Goal: Task Accomplishment & Management: Manage account settings

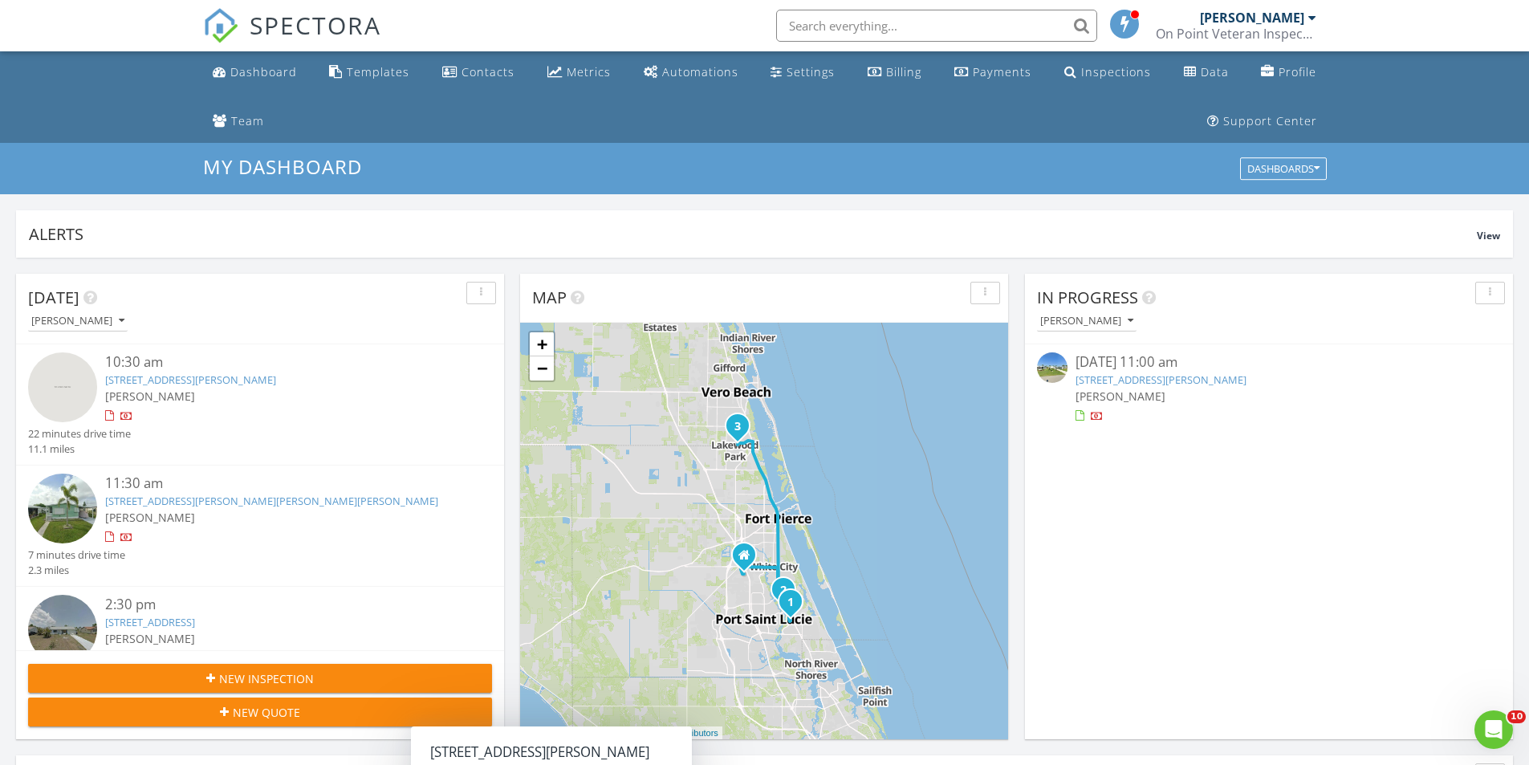
scroll to position [1485, 1553]
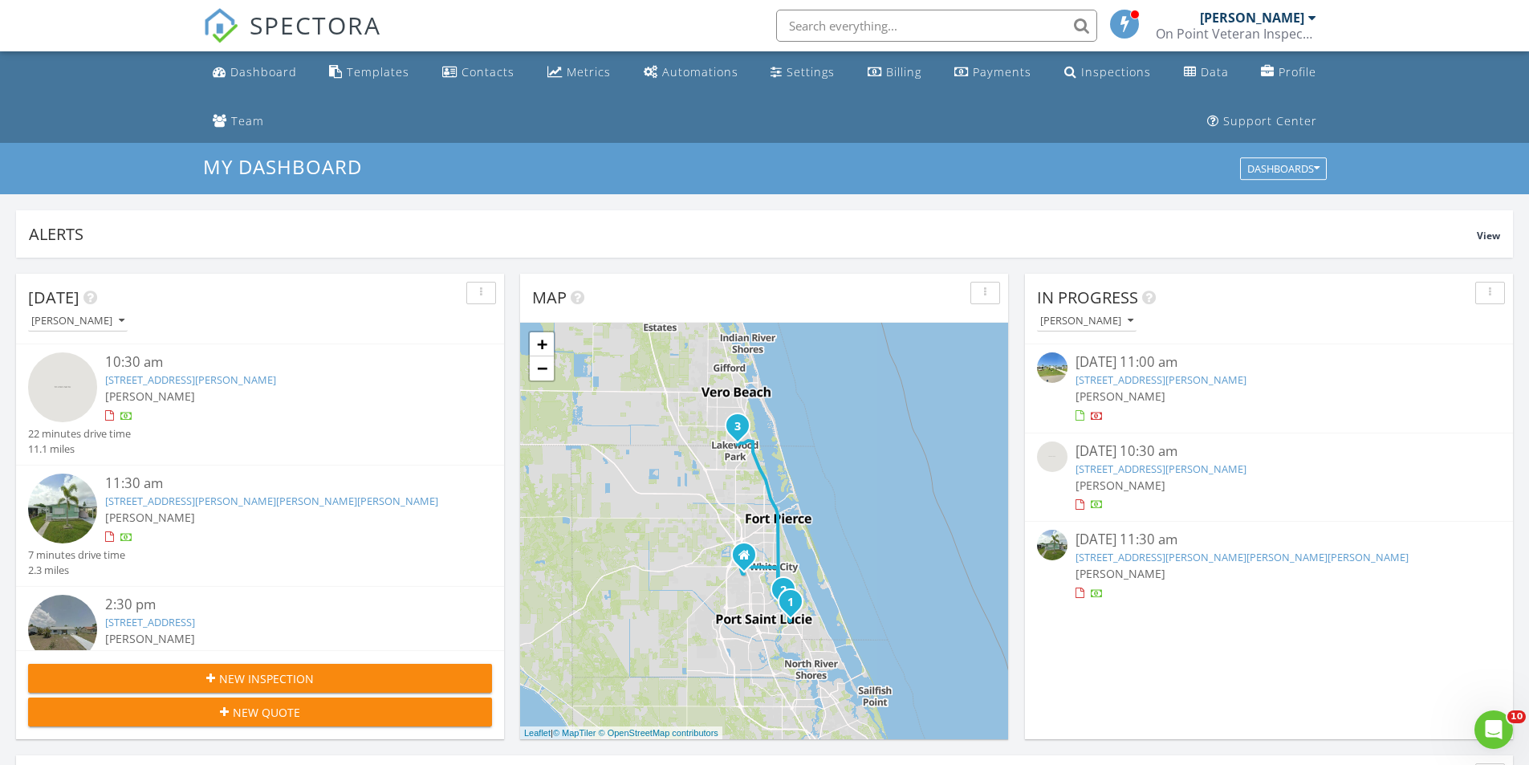
click at [246, 384] on link "1541 SE Crayrich Ct, Port St. Lucie, FL 34952" at bounding box center [190, 379] width 171 height 14
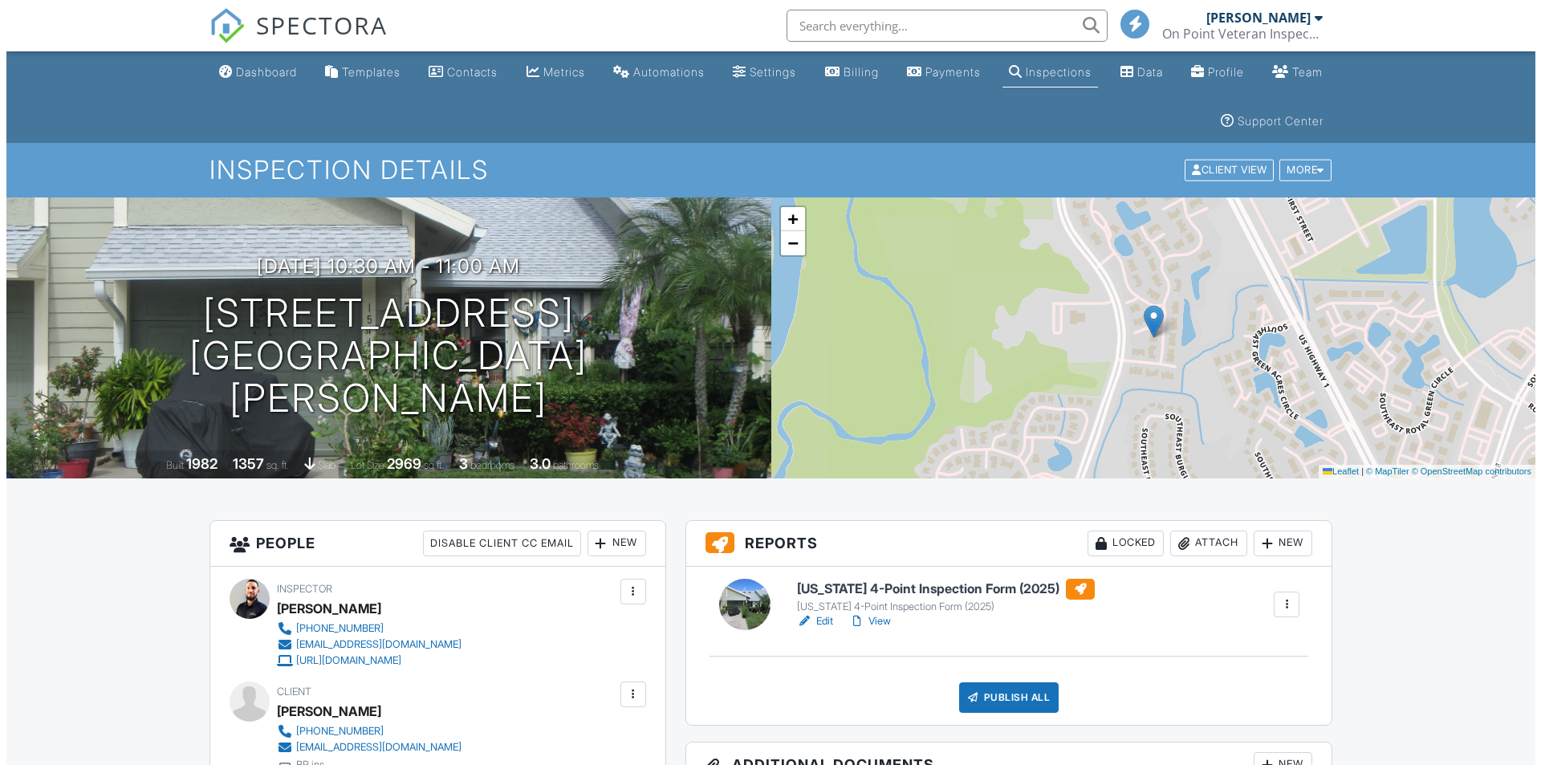
scroll to position [321, 0]
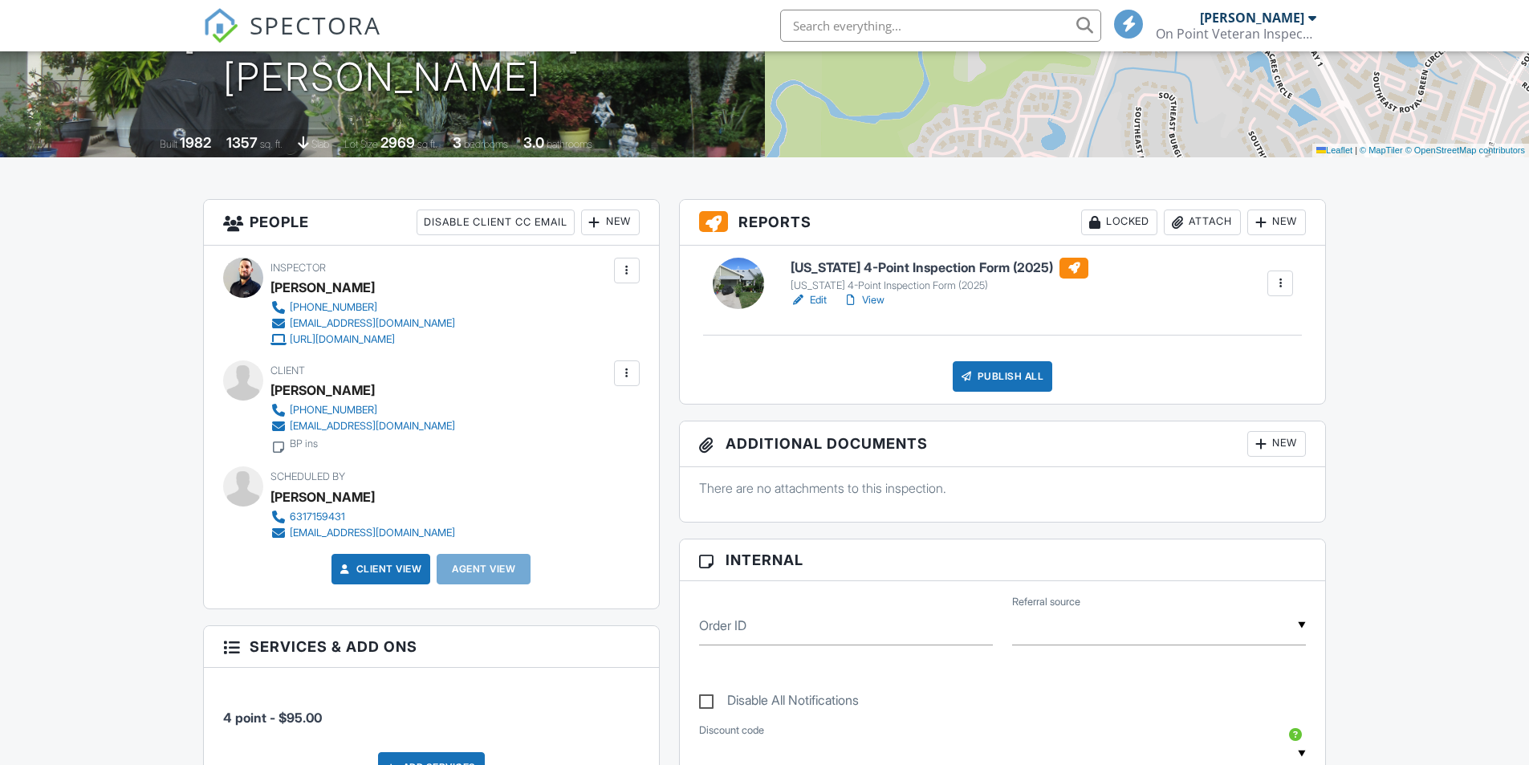
click at [997, 380] on div "Publish All" at bounding box center [1002, 376] width 100 height 30
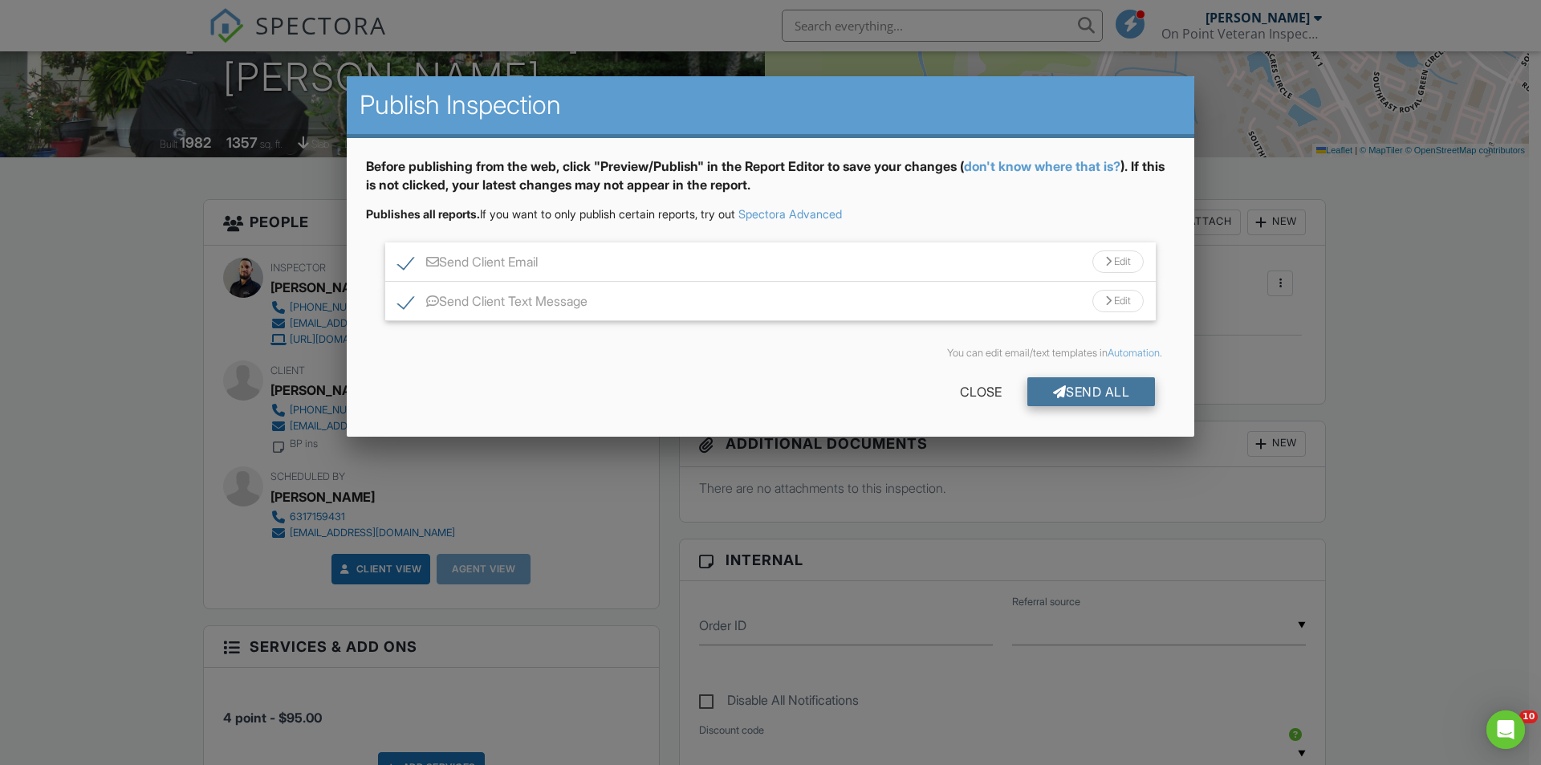
scroll to position [0, 0]
click at [1070, 385] on div "Send All" at bounding box center [1091, 391] width 128 height 29
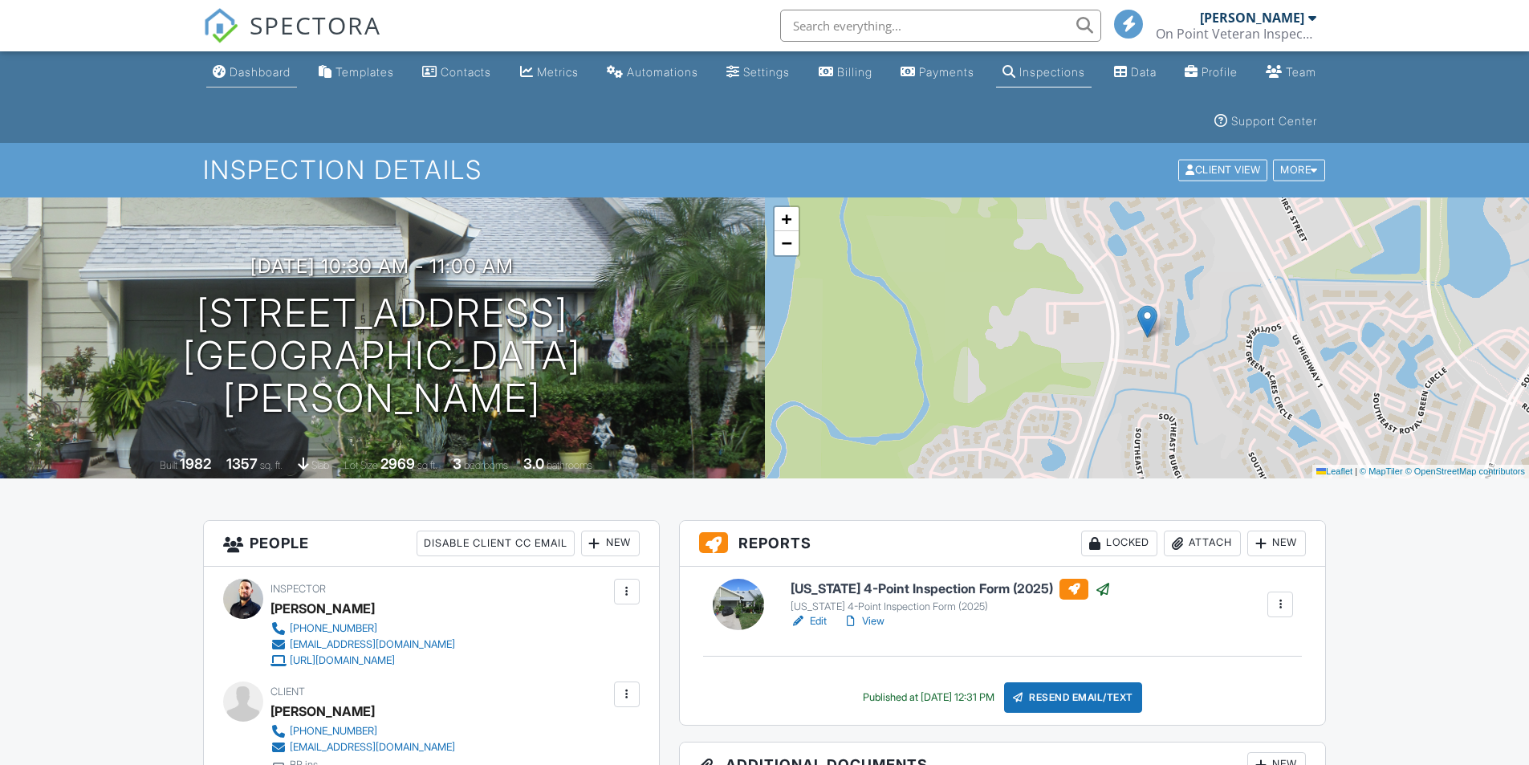
click at [251, 75] on div "Dashboard" at bounding box center [259, 72] width 61 height 14
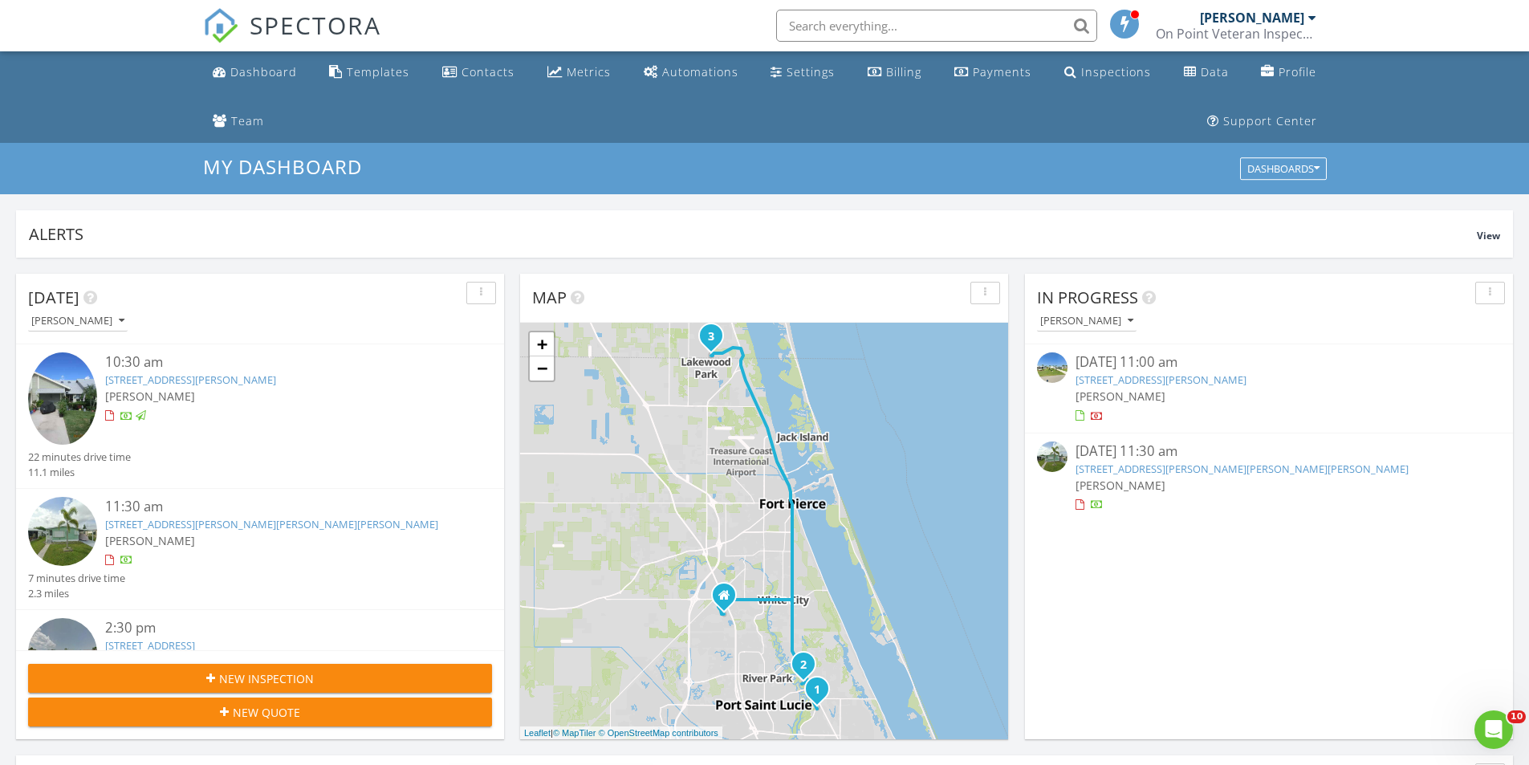
click at [213, 518] on link "511 Ann Marie Ln, Port St. Lucie, FL 34952" at bounding box center [271, 524] width 333 height 14
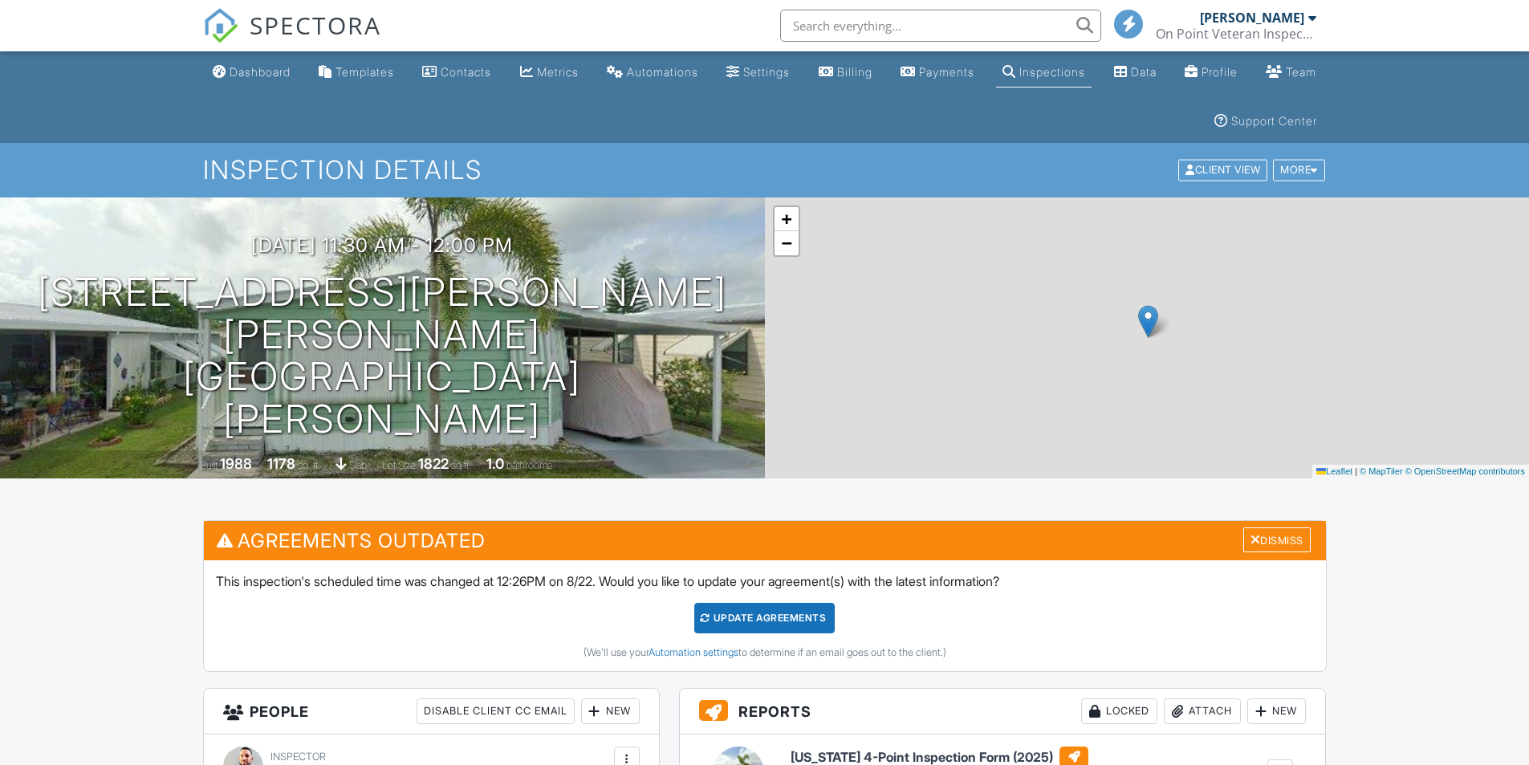
scroll to position [241, 0]
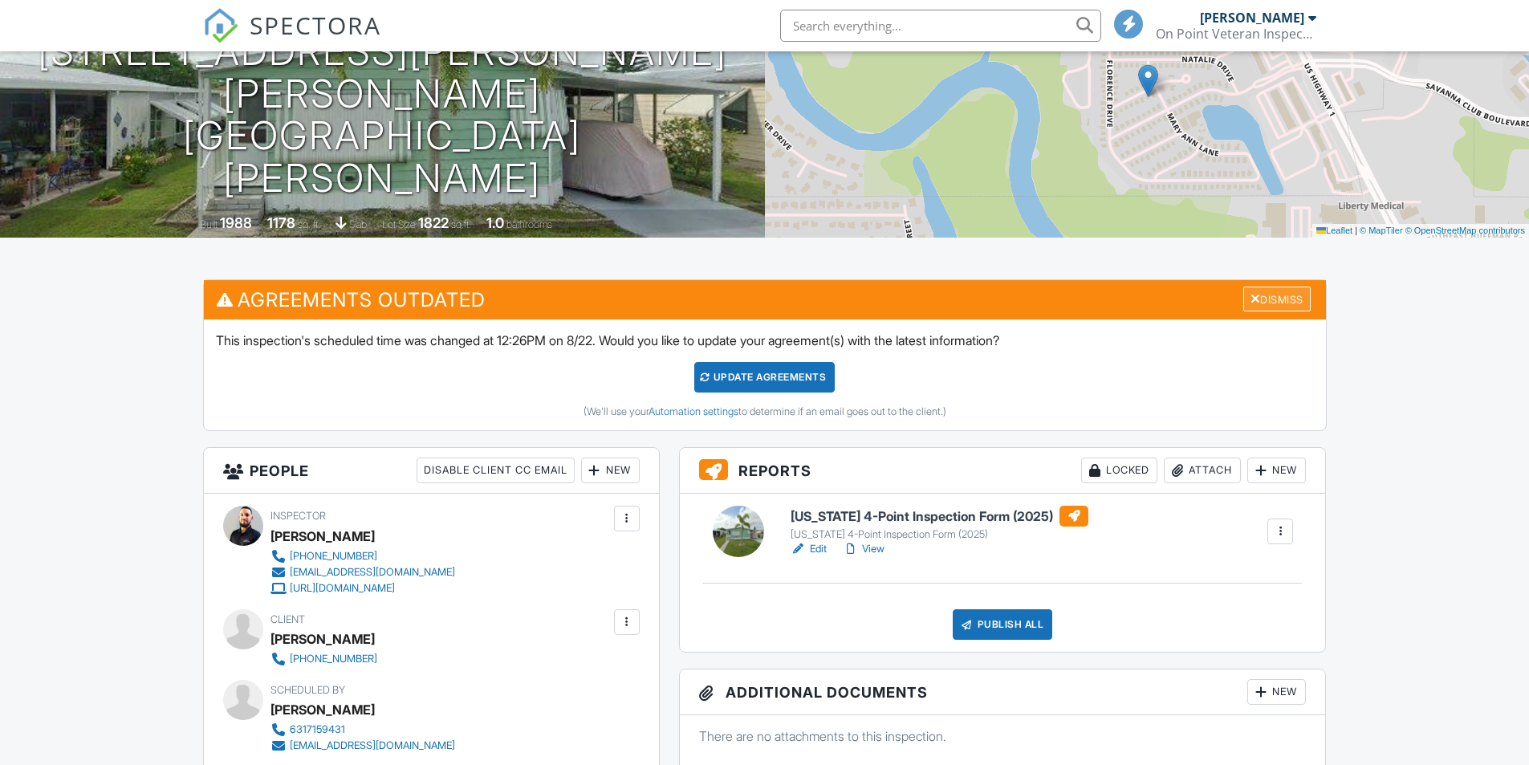
click at [1269, 287] on div "Dismiss" at bounding box center [1276, 298] width 67 height 25
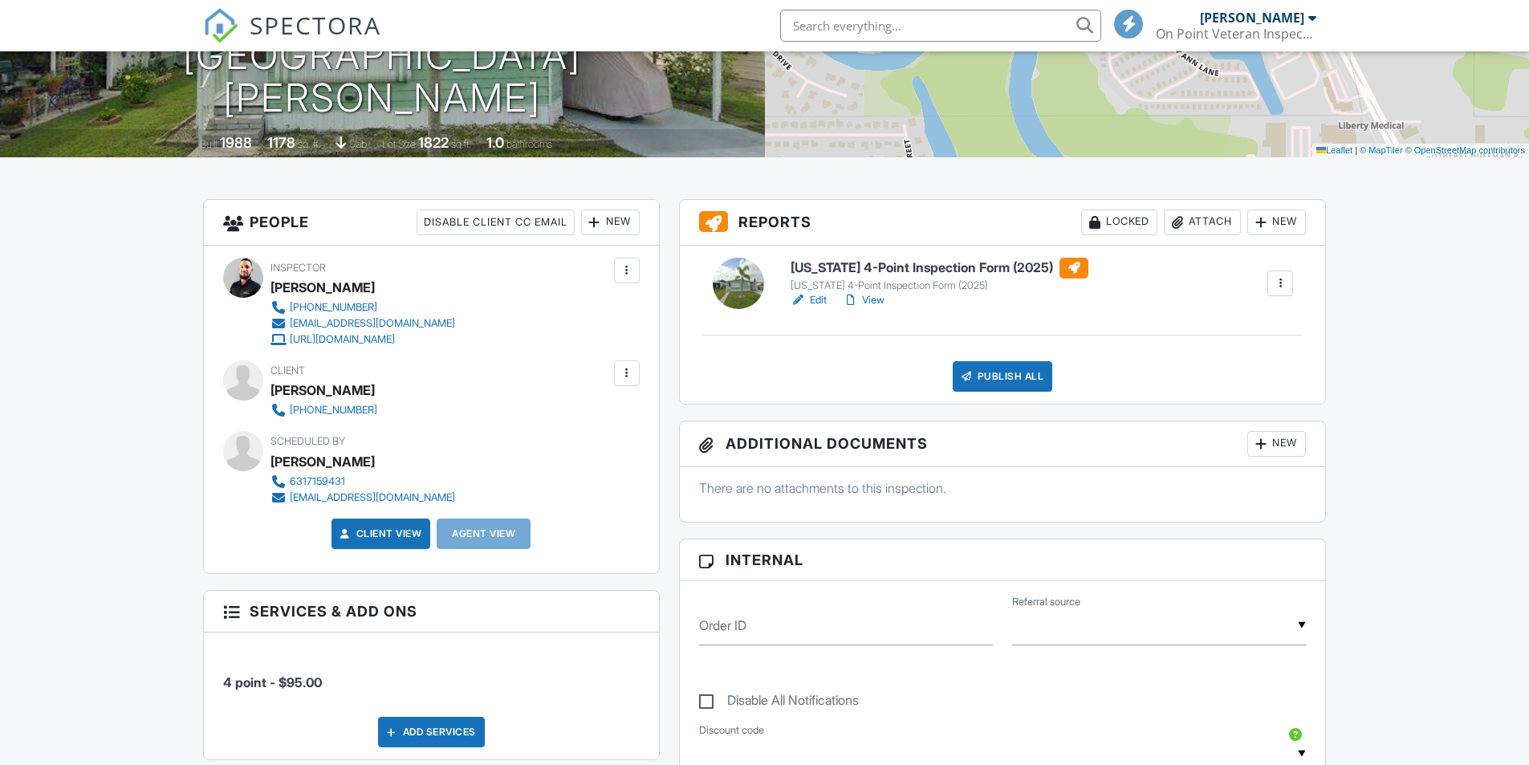
scroll to position [0, 0]
click at [825, 295] on link "Edit" at bounding box center [808, 300] width 36 height 16
